Goal: Task Accomplishment & Management: Manage account settings

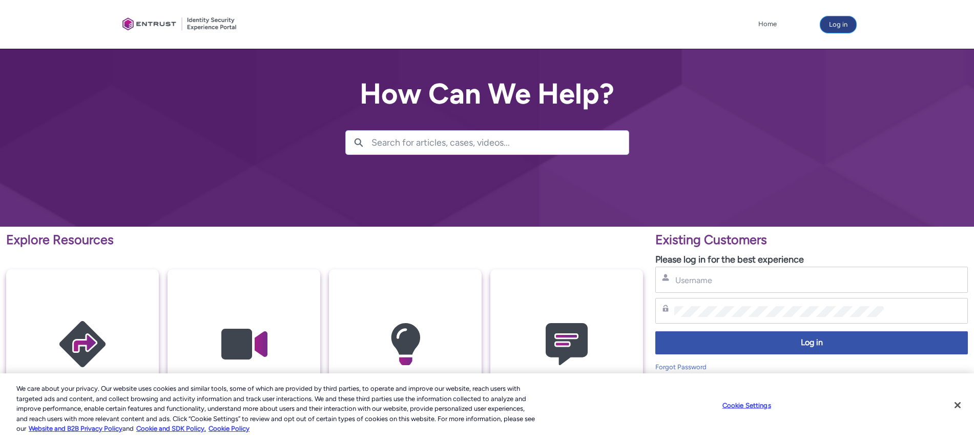
click at [827, 23] on button "Log in" at bounding box center [839, 24] width 36 height 16
click at [701, 282] on input "Username" at bounding box center [780, 280] width 210 height 11
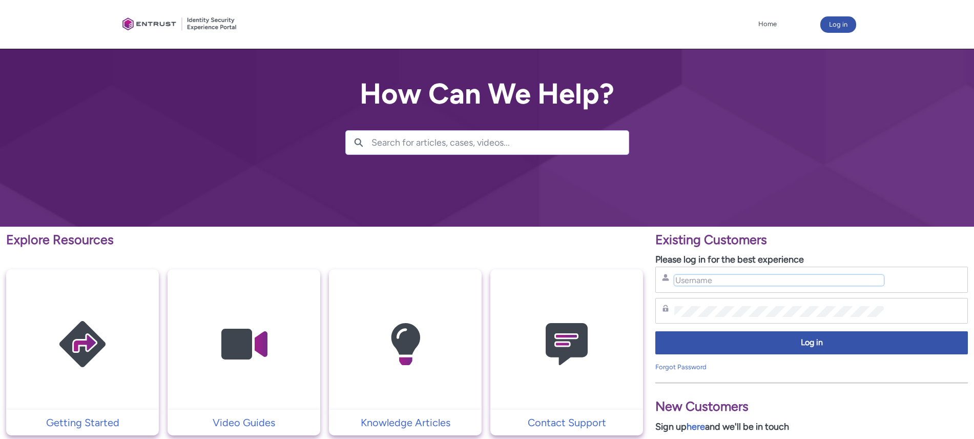
click at [701, 282] on input "Username" at bounding box center [780, 280] width 210 height 11
type input "hank.hsu@zebedee.io"
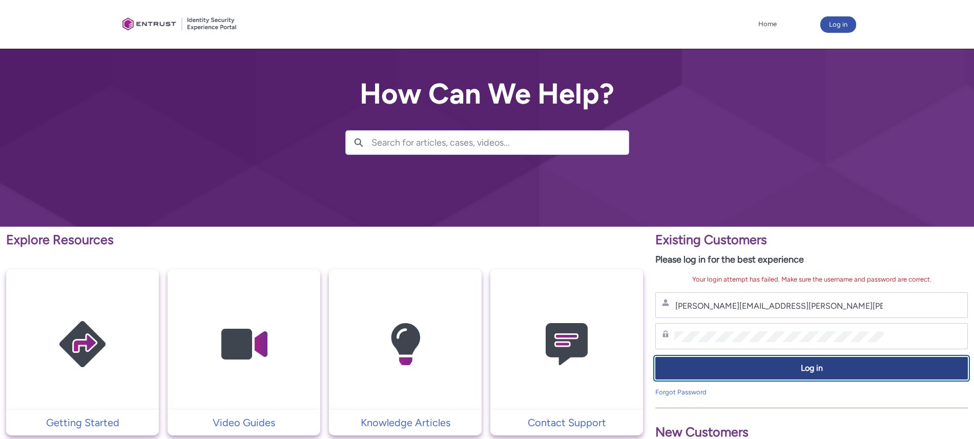
click at [718, 357] on button "Log in" at bounding box center [812, 368] width 313 height 23
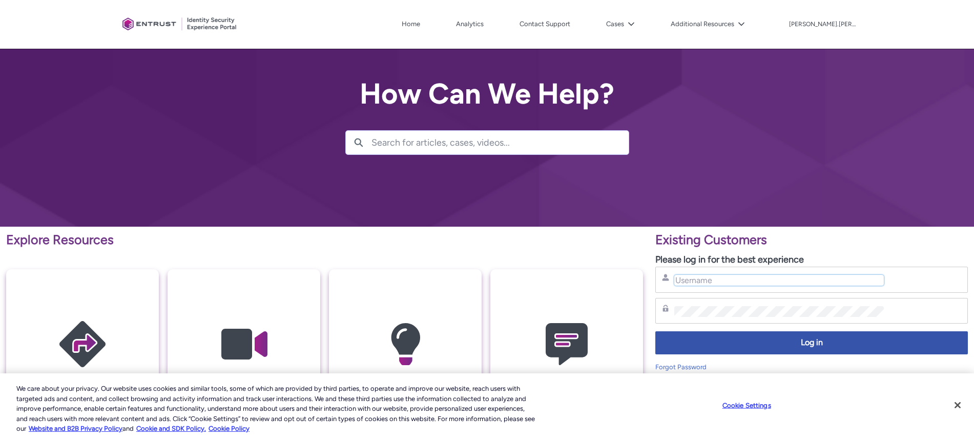
click at [722, 282] on input "Username" at bounding box center [780, 280] width 210 height 11
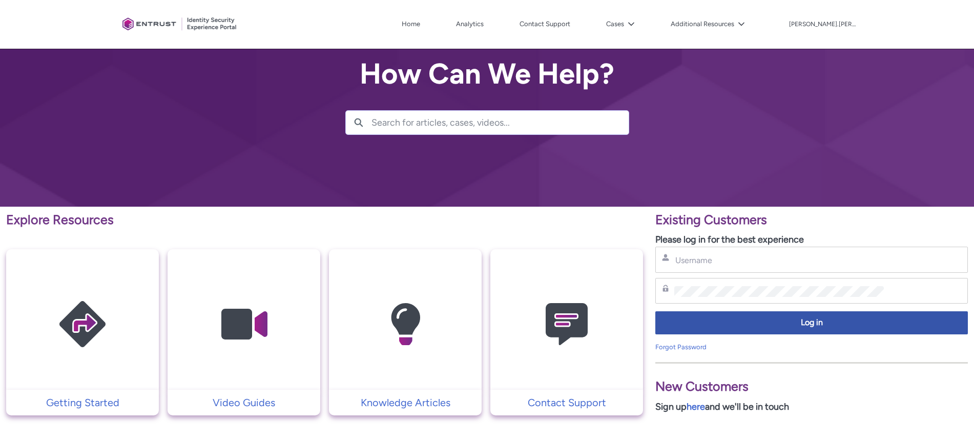
scroll to position [86, 0]
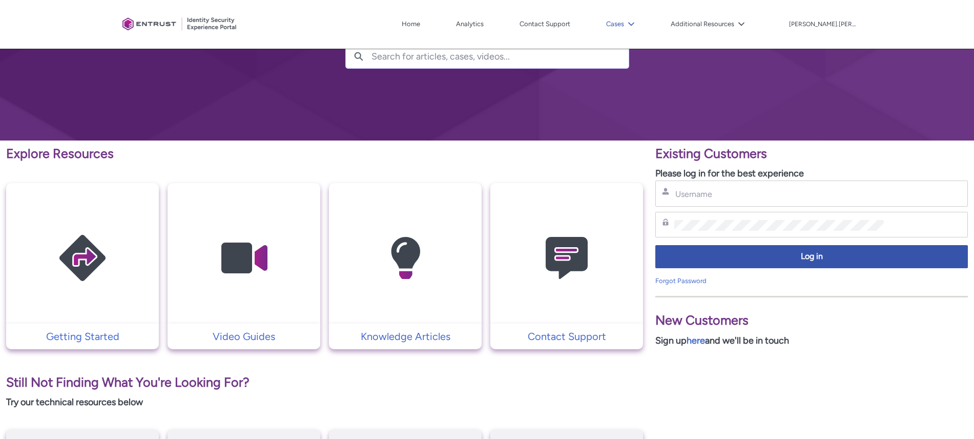
click at [638, 22] on button "Cases" at bounding box center [621, 23] width 34 height 15
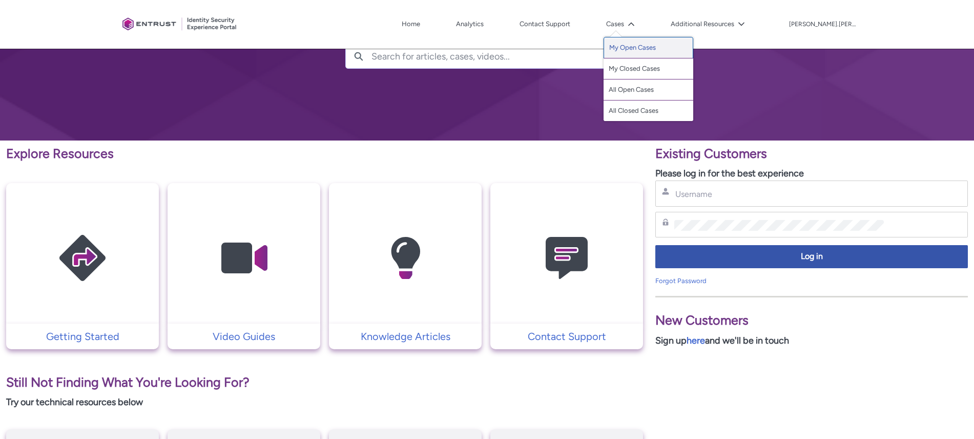
click at [665, 53] on link "My Open Cases" at bounding box center [649, 48] width 90 height 22
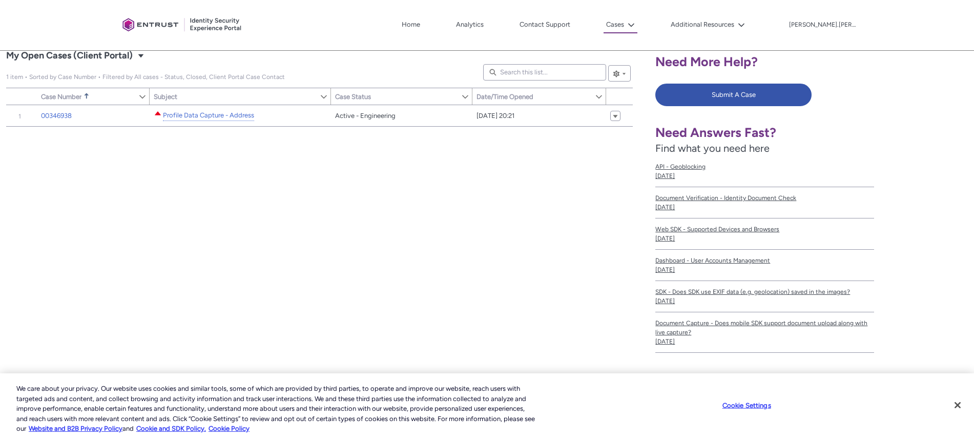
scroll to position [189, 0]
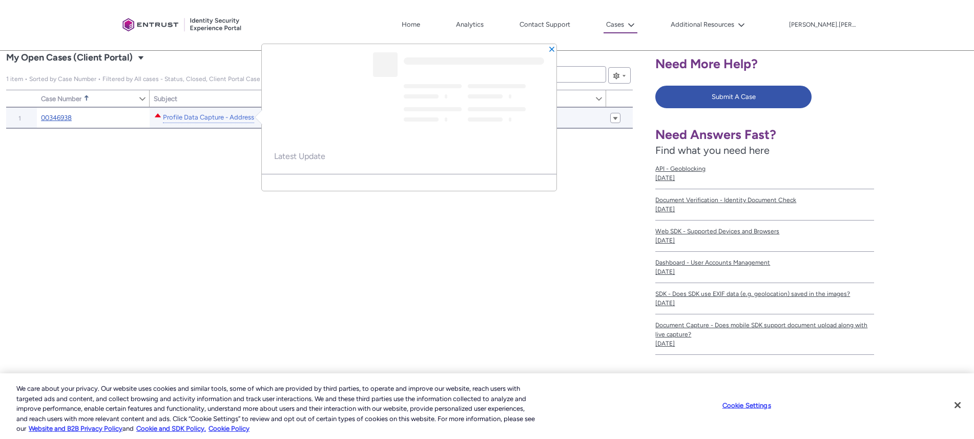
click at [51, 120] on link "00346938" at bounding box center [56, 118] width 31 height 10
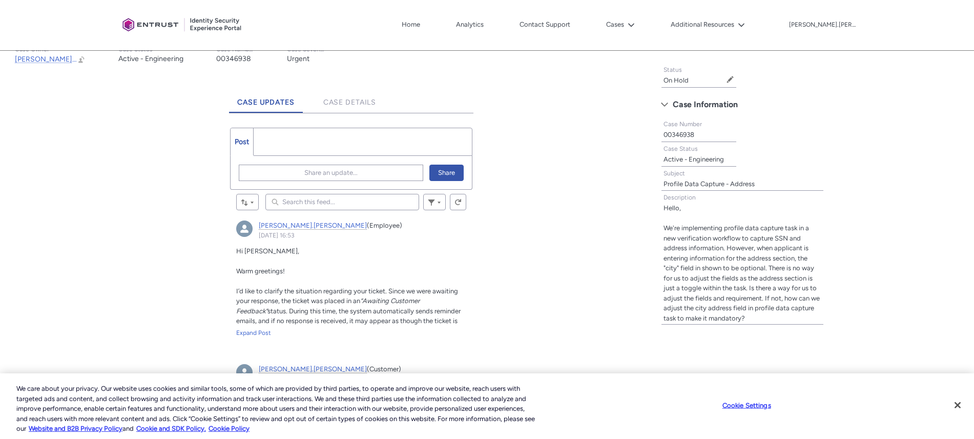
scroll to position [171, 0]
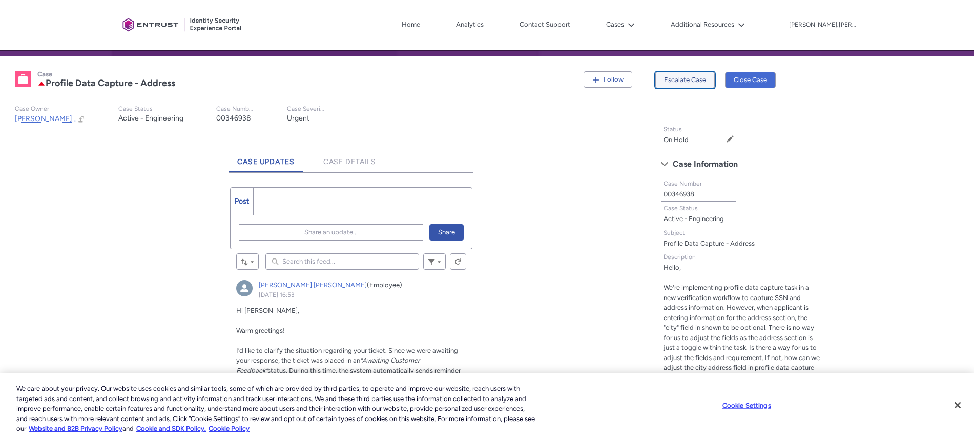
click at [697, 78] on button "Escalate Case" at bounding box center [685, 80] width 59 height 16
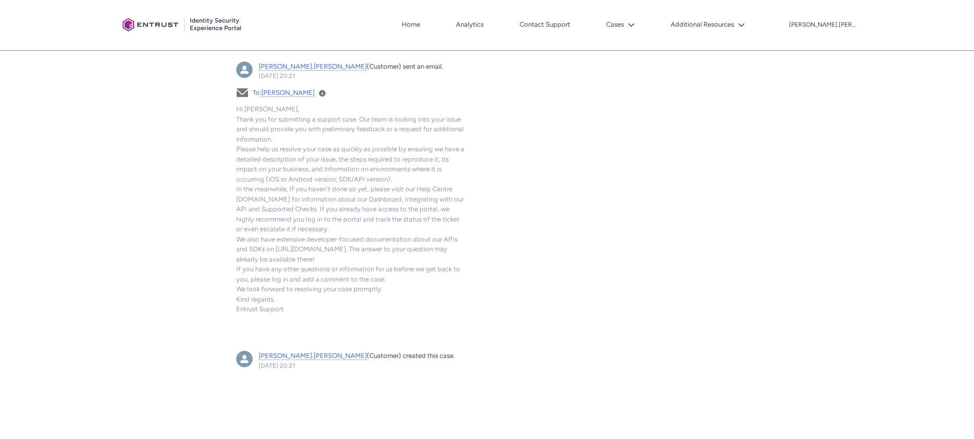
scroll to position [1248, 0]
